Goal: Check status: Check status

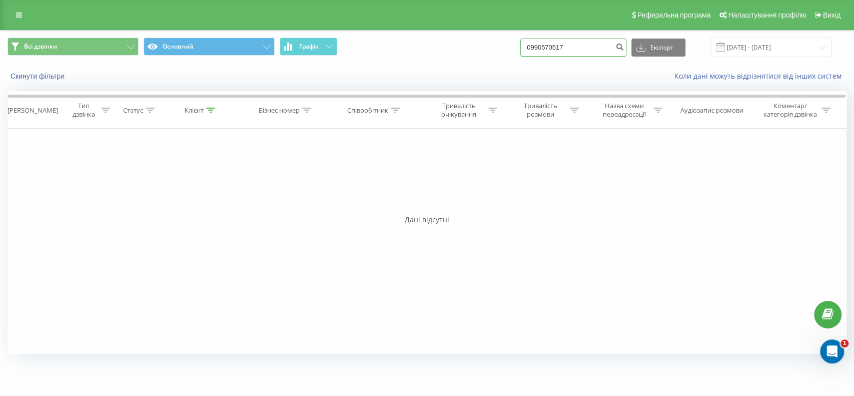
drag, startPoint x: 590, startPoint y: 49, endPoint x: 507, endPoint y: 51, distance: 83.5
click at [505, 51] on div "Всі дзвінки Основний Графік 0990570517 Експорт .csv .xls .xlsx 19.05.2025 - 19.…" at bounding box center [427, 48] width 839 height 20
paste input "633513318"
type input "0633513318"
drag, startPoint x: 588, startPoint y: 45, endPoint x: 508, endPoint y: 45, distance: 80.0
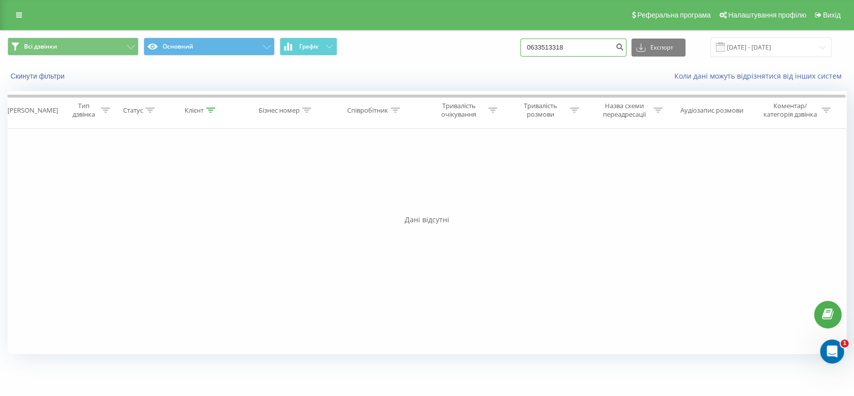
click at [508, 45] on div "Всі дзвінки Основний Графік 0633513318 Експорт .csv .xls .xlsx 19.05.2025 - 19.…" at bounding box center [427, 48] width 839 height 20
paste input "938182747"
type input "0938182747"
drag, startPoint x: 592, startPoint y: 47, endPoint x: 513, endPoint y: 51, distance: 79.1
click at [513, 51] on div "Всі дзвінки Основний Графік 0938182747 Експорт .csv .xls .xlsx 19.05.2025 - 19.…" at bounding box center [427, 48] width 839 height 20
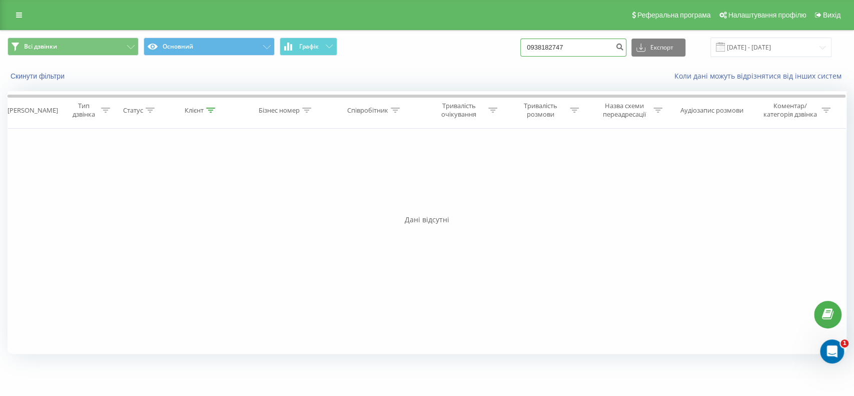
paste input "678598582"
type input "0678598582"
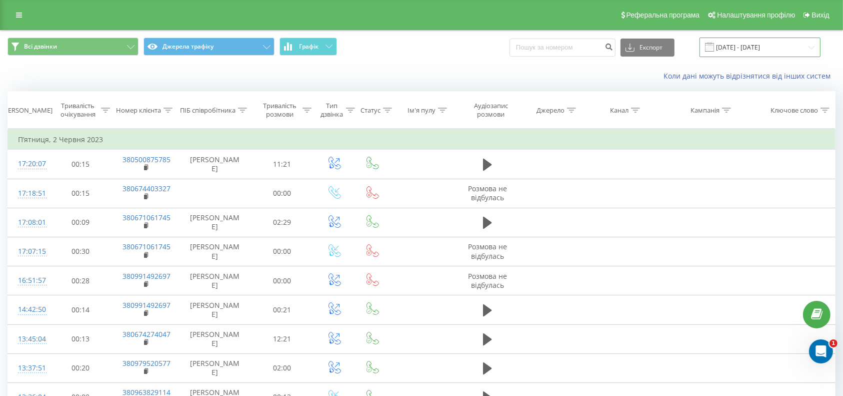
click at [759, 48] on input "[DATE] - [DATE]" at bounding box center [760, 48] width 121 height 20
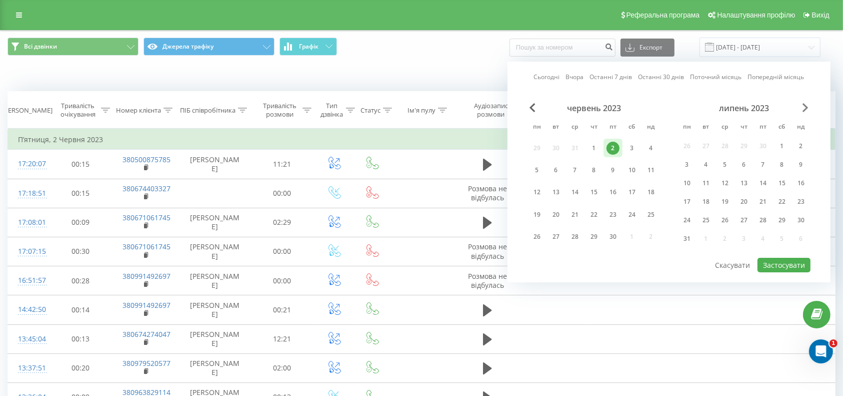
click at [804, 106] on span "Next Month" at bounding box center [806, 107] width 6 height 9
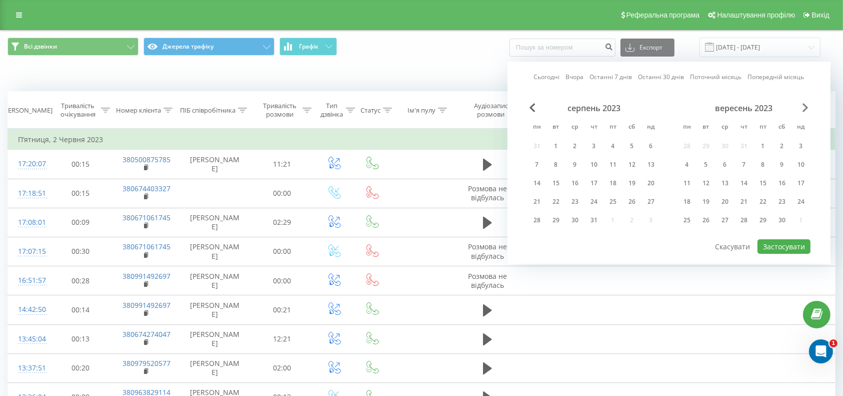
click at [804, 106] on span "Next Month" at bounding box center [806, 107] width 6 height 9
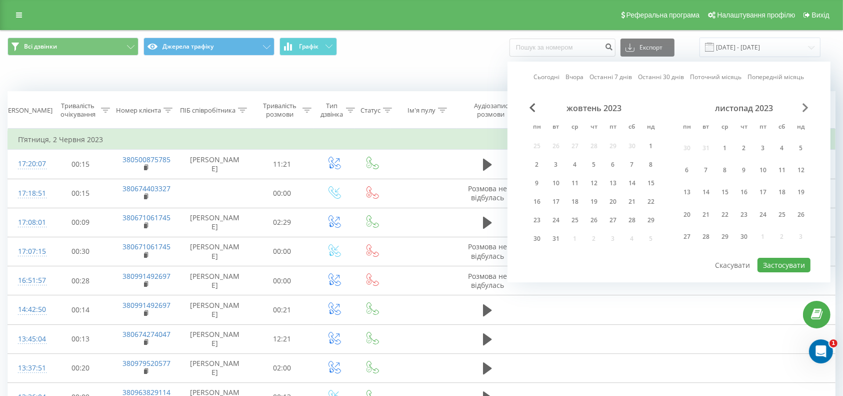
click at [804, 106] on span "Next Month" at bounding box center [806, 107] width 6 height 9
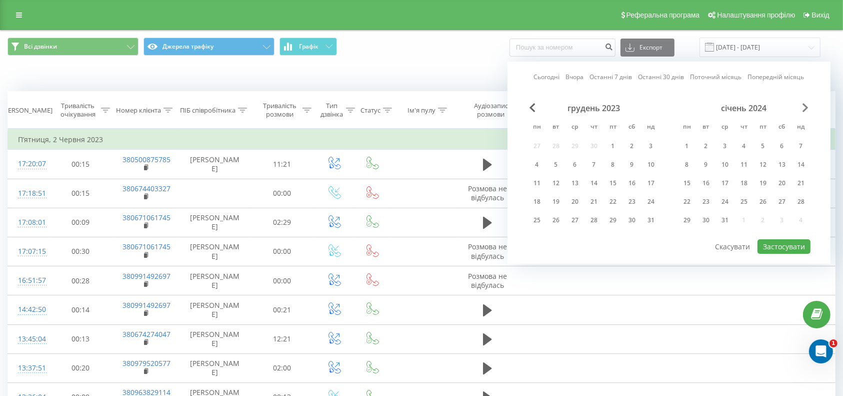
click at [804, 106] on span "Next Month" at bounding box center [806, 107] width 6 height 9
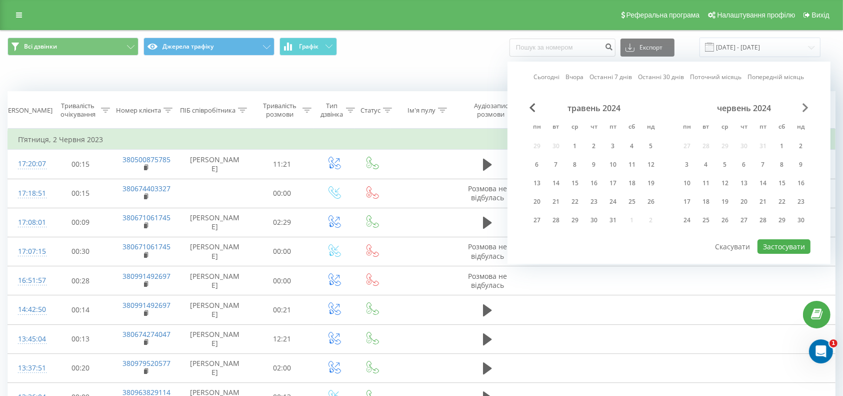
click at [804, 106] on span "Next Month" at bounding box center [806, 107] width 6 height 9
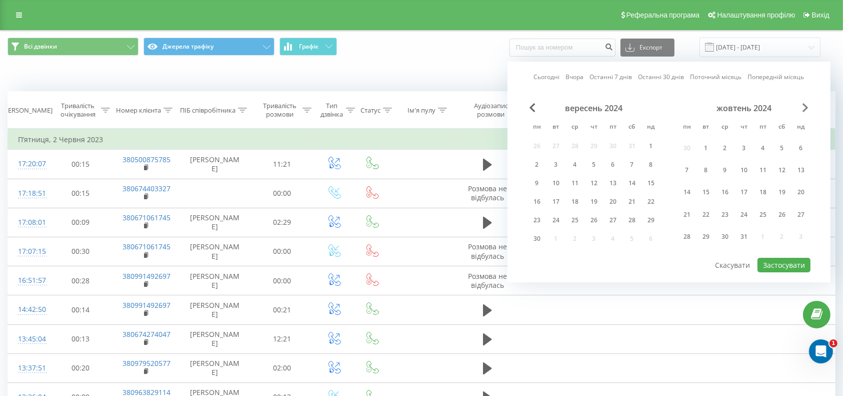
click at [804, 106] on span "Next Month" at bounding box center [806, 107] width 6 height 9
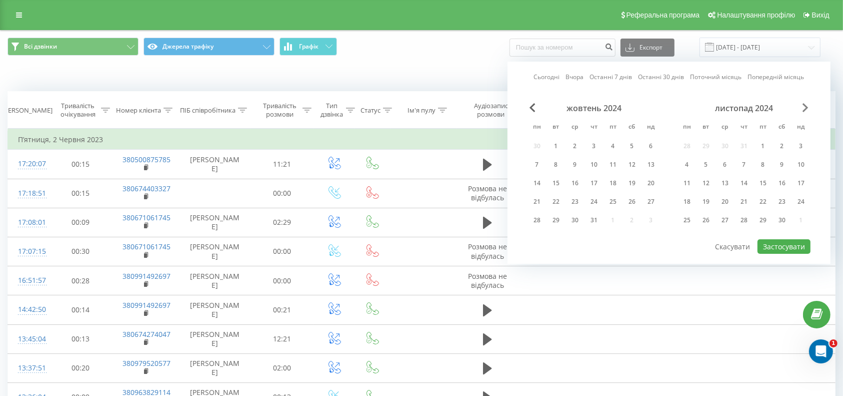
click at [804, 106] on span "Next Month" at bounding box center [806, 107] width 6 height 9
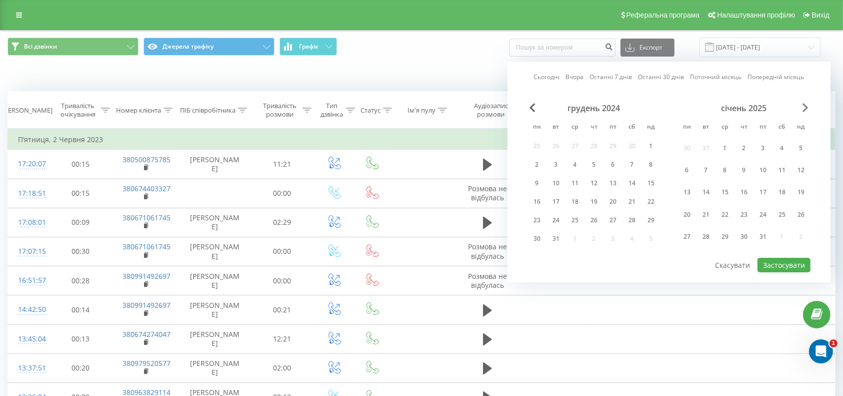
click at [804, 106] on span "Next Month" at bounding box center [806, 107] width 6 height 9
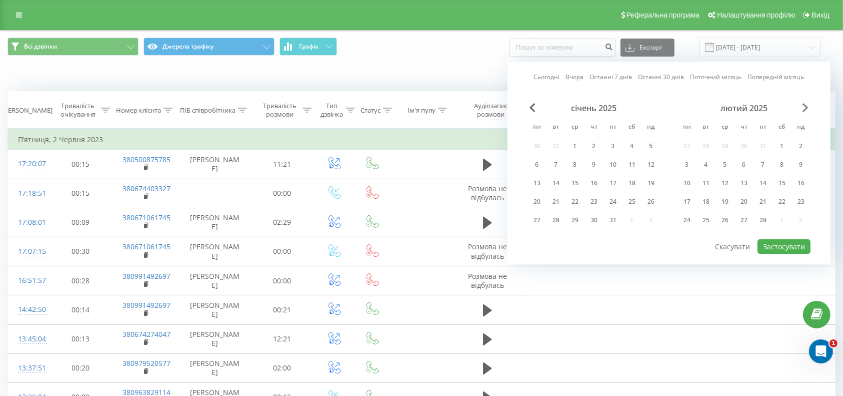
click at [804, 106] on span "Next Month" at bounding box center [806, 107] width 6 height 9
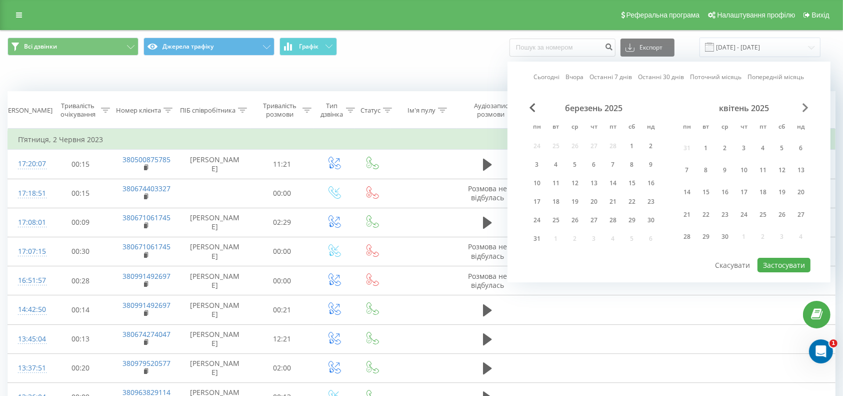
click at [804, 106] on span "Next Month" at bounding box center [806, 107] width 6 height 9
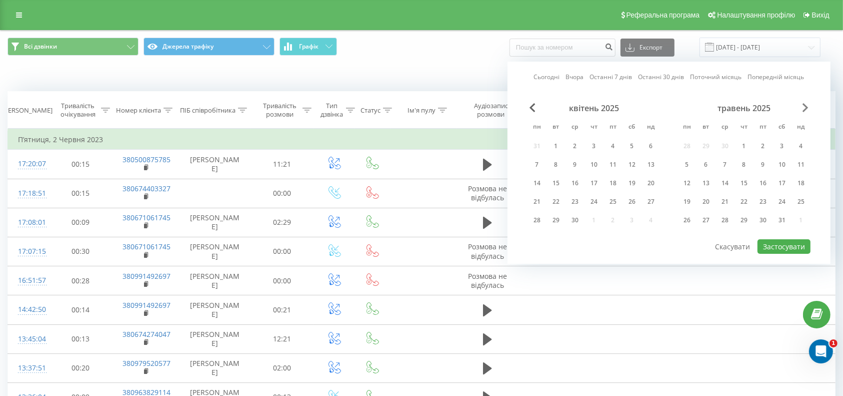
click at [804, 106] on span "Next Month" at bounding box center [806, 107] width 6 height 9
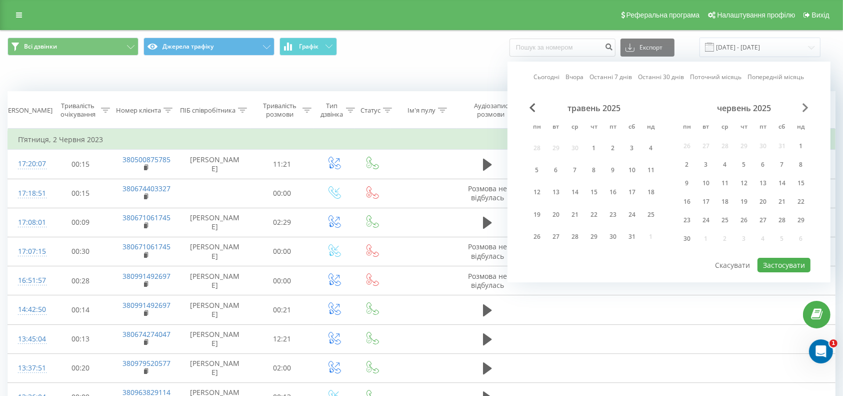
click at [804, 106] on span "Next Month" at bounding box center [806, 107] width 6 height 9
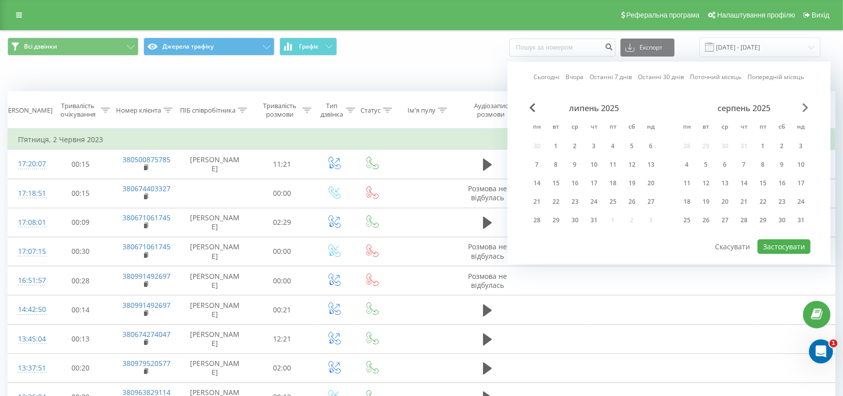
click at [804, 106] on span "Next Month" at bounding box center [806, 107] width 6 height 9
click at [528, 106] on div "вересень 2025" at bounding box center [594, 108] width 133 height 10
click at [532, 107] on span "Previous Month" at bounding box center [533, 107] width 6 height 9
click at [557, 197] on div "19" at bounding box center [556, 201] width 13 height 13
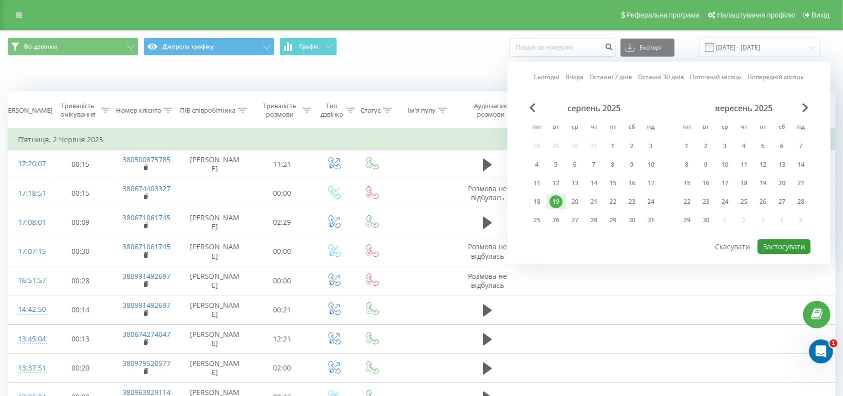
click at [787, 242] on button "Застосувати" at bounding box center [784, 246] width 53 height 15
type input "[DATE] - [DATE]"
